Goal: Navigation & Orientation: Understand site structure

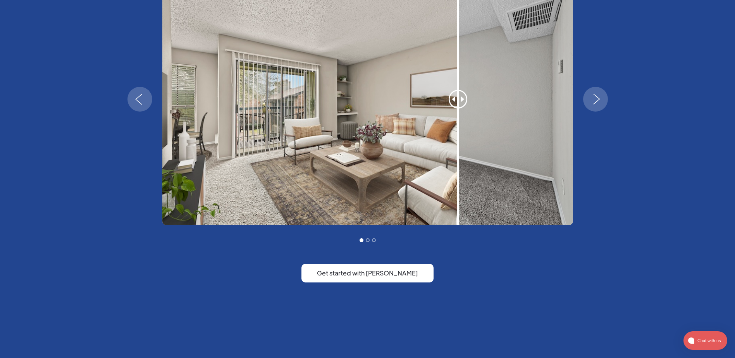
scroll to position [697, 0]
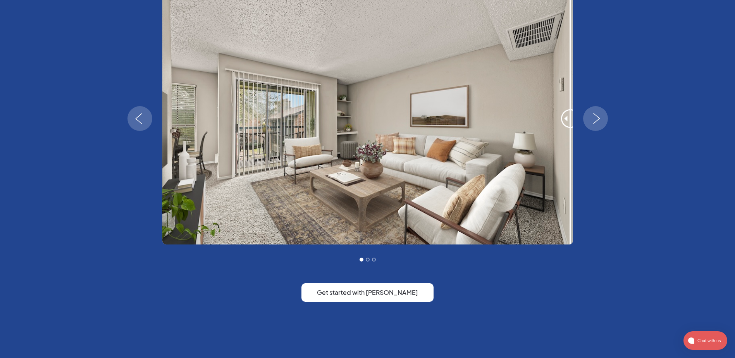
drag, startPoint x: 464, startPoint y: 116, endPoint x: 629, endPoint y: 192, distance: 181.9
click at [579, 146] on div "1 of 3" at bounding box center [367, 119] width 480 height 252
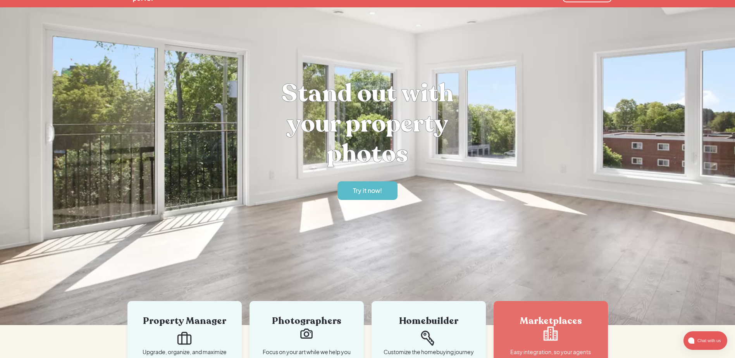
scroll to position [0, 0]
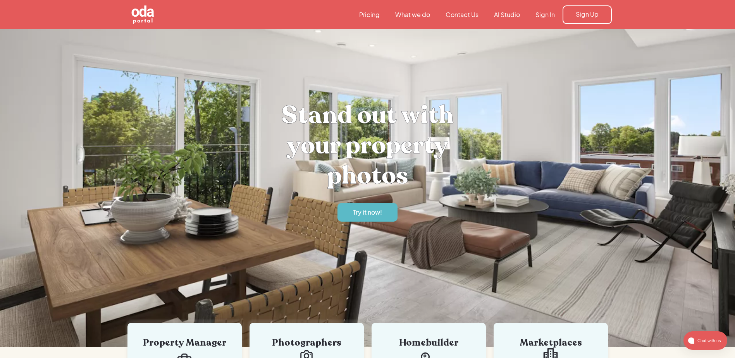
click at [419, 15] on link "What we do" at bounding box center [412, 14] width 50 height 9
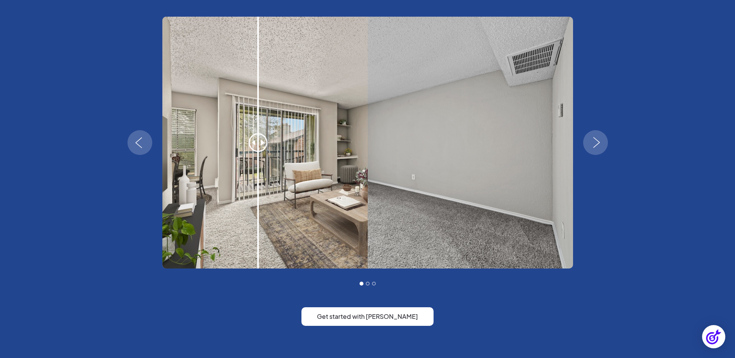
scroll to position [1391, 0]
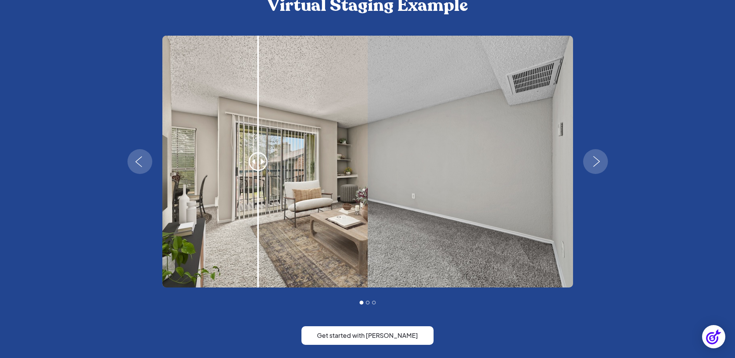
click at [600, 162] on img "next slide" at bounding box center [596, 161] width 22 height 11
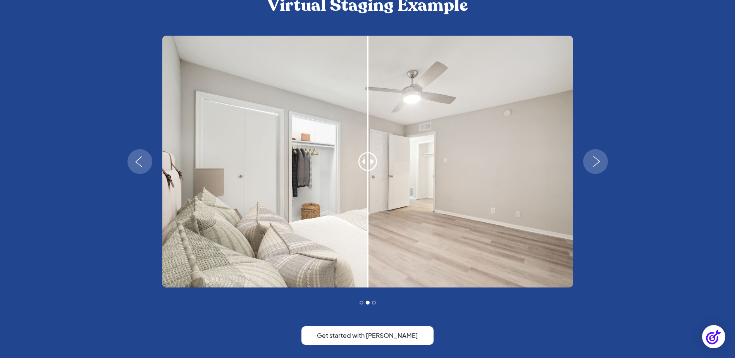
click at [600, 157] on img "next slide" at bounding box center [596, 161] width 22 height 11
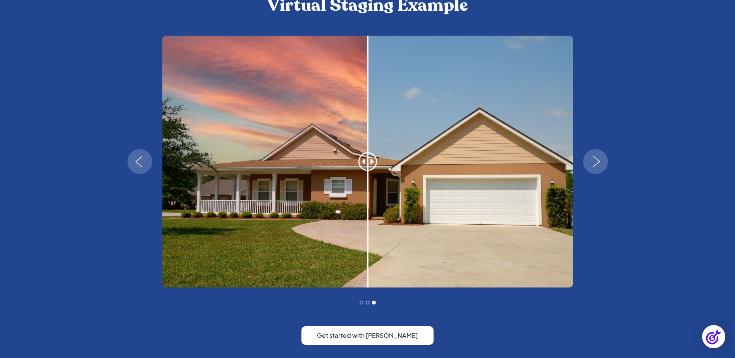
click at [600, 157] on img "next slide" at bounding box center [596, 161] width 22 height 11
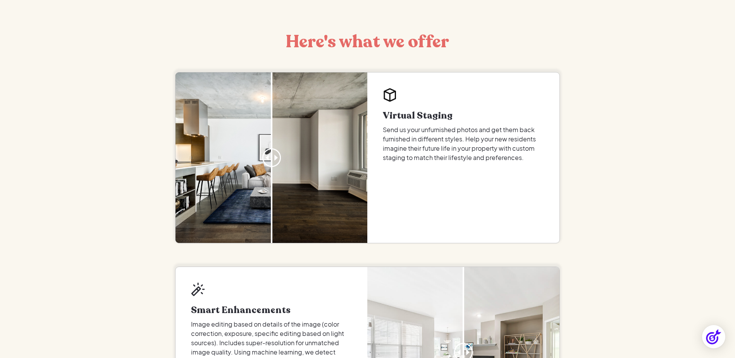
scroll to position [0, 0]
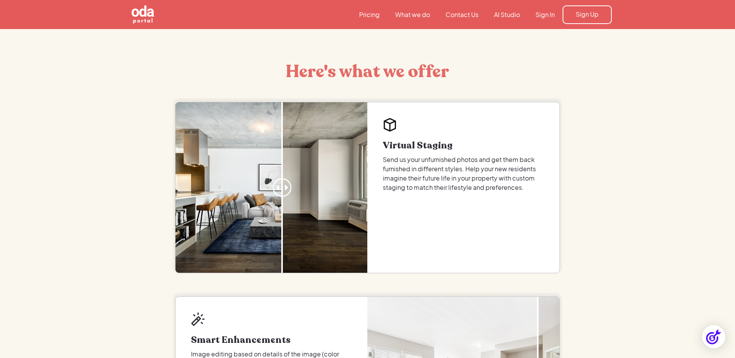
drag, startPoint x: 148, startPoint y: 13, endPoint x: 145, endPoint y: 7, distance: 6.9
click at [148, 13] on img "home" at bounding box center [143, 15] width 64 height 64
